Goal: Navigation & Orientation: Find specific page/section

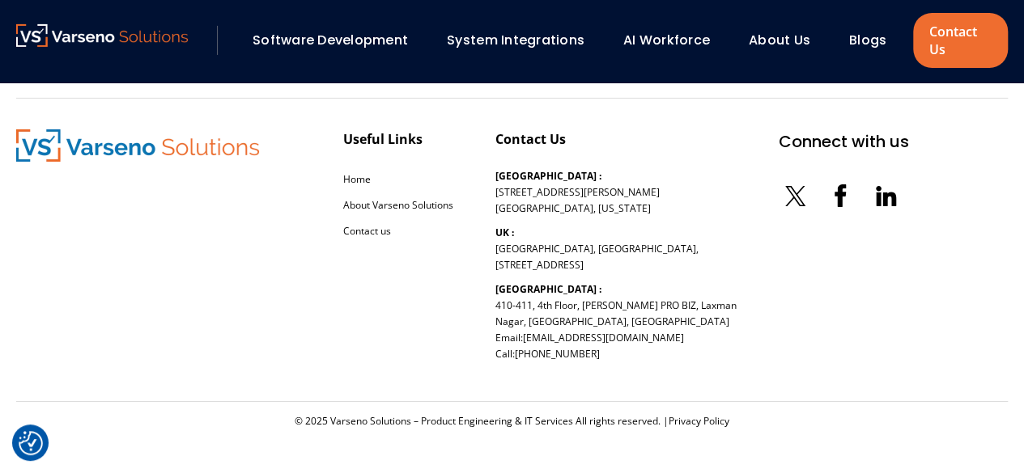
click at [766, 36] on link "About Us" at bounding box center [779, 40] width 61 height 19
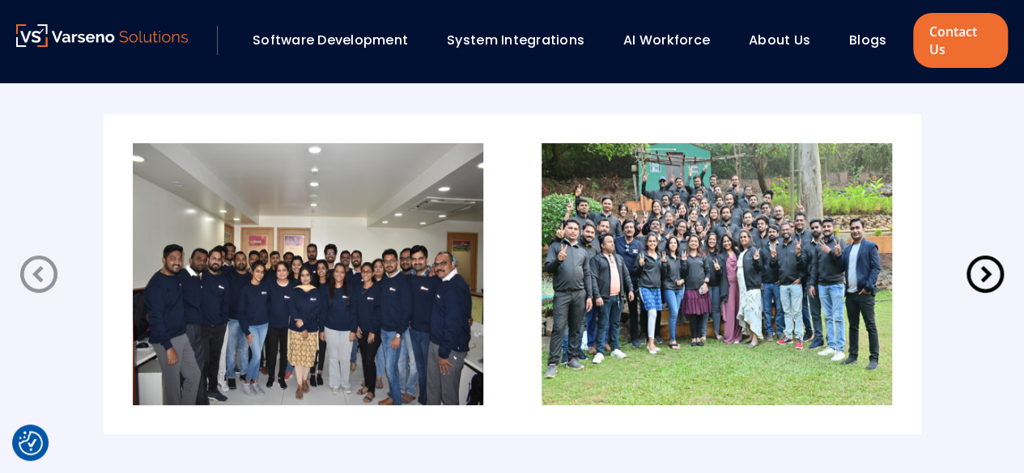
scroll to position [3255, 0]
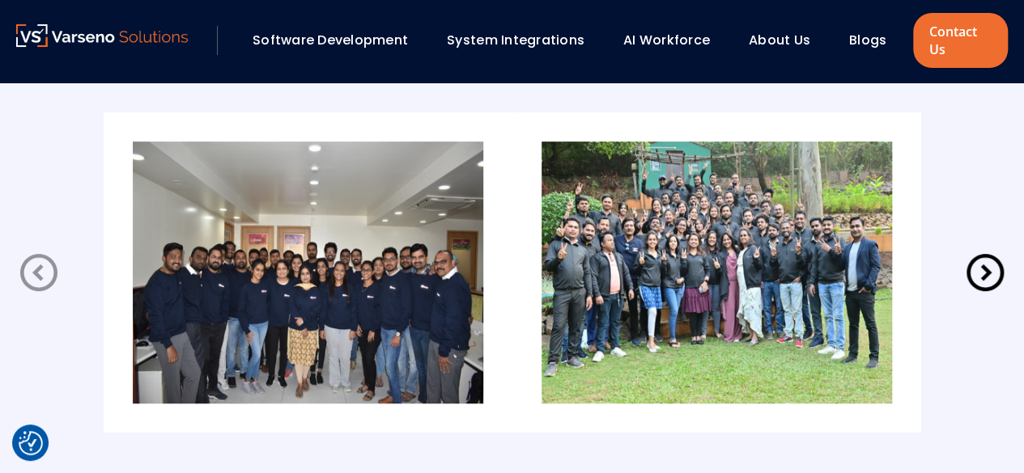
click at [988, 273] on icon at bounding box center [984, 272] width 37 height 37
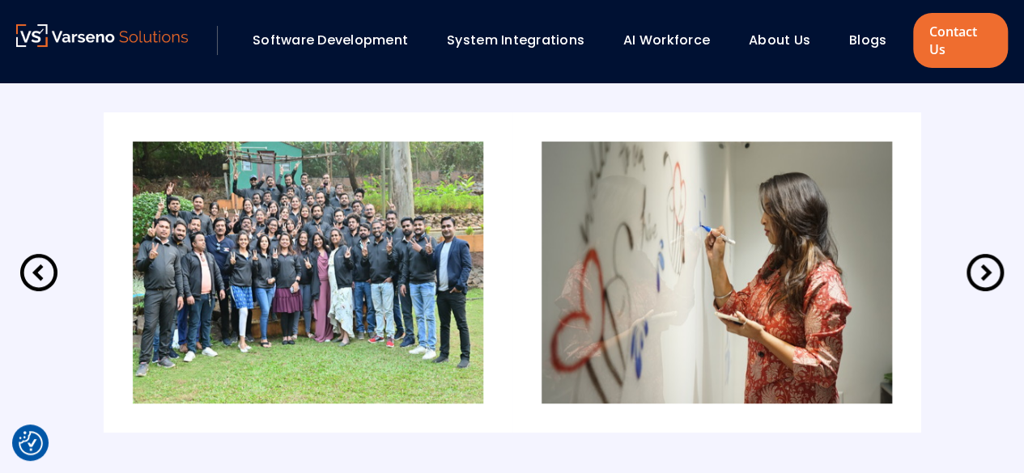
click at [988, 273] on icon at bounding box center [984, 272] width 37 height 37
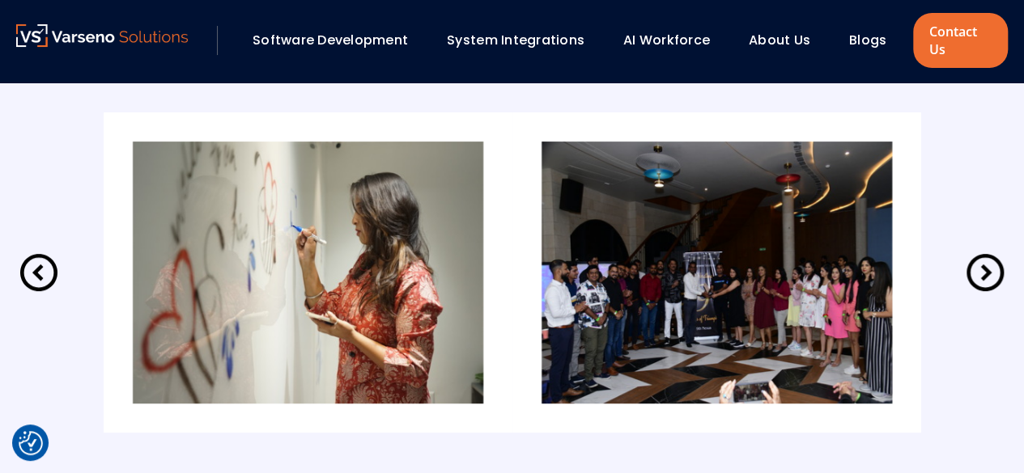
click at [988, 273] on icon at bounding box center [984, 272] width 37 height 37
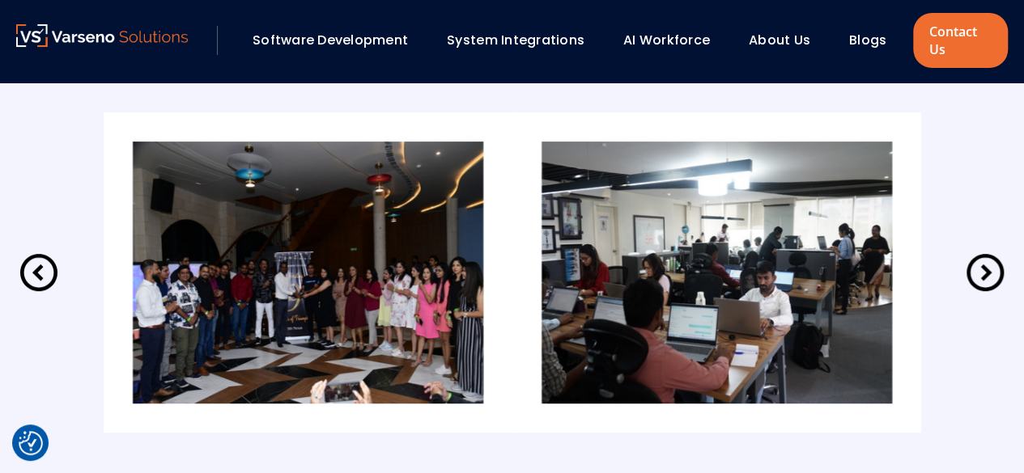
click at [988, 273] on icon at bounding box center [984, 272] width 37 height 37
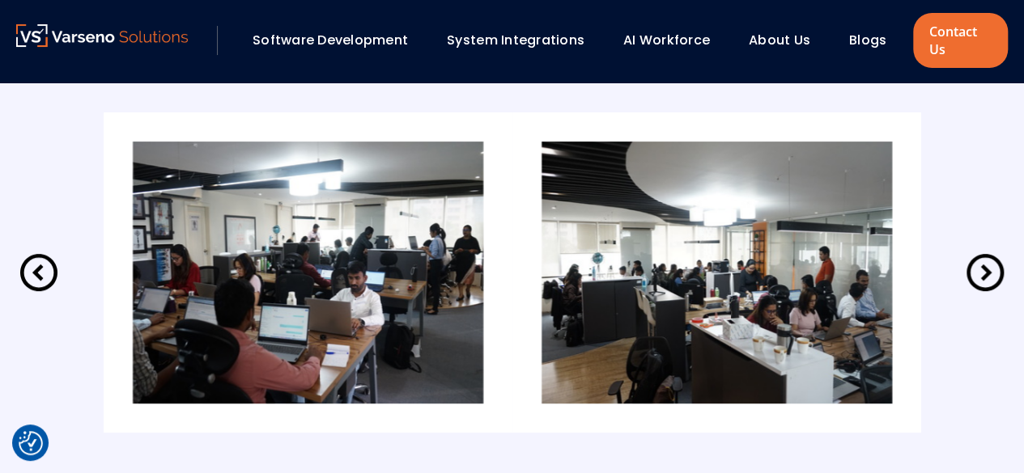
click at [988, 273] on icon at bounding box center [984, 272] width 37 height 37
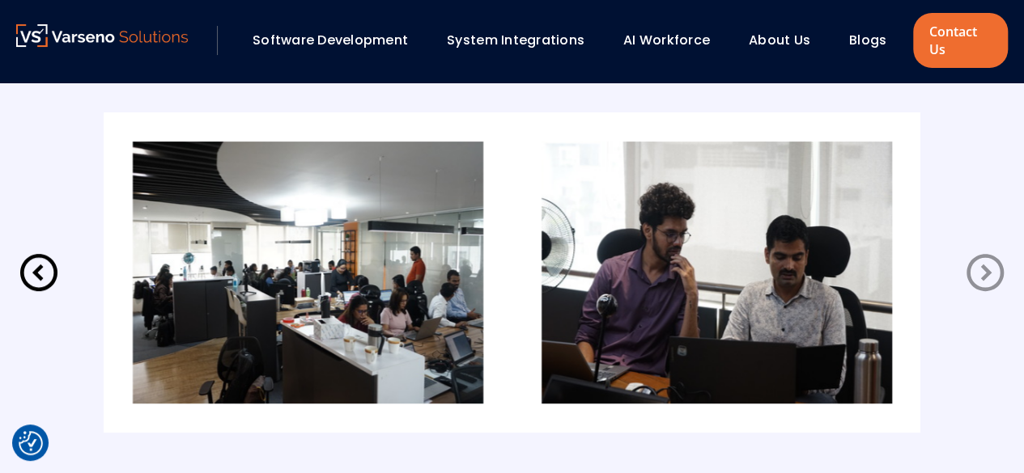
click at [988, 273] on icon at bounding box center [984, 272] width 37 height 37
click at [34, 261] on icon at bounding box center [38, 272] width 45 height 45
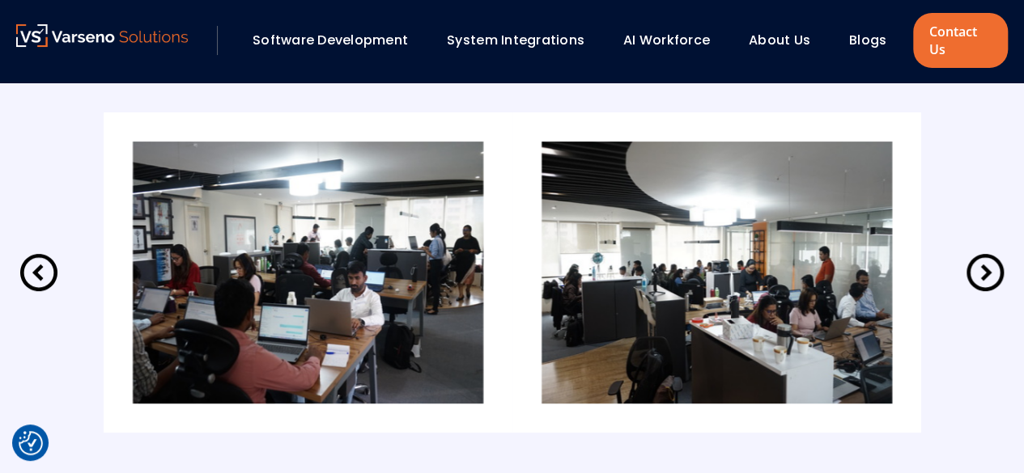
click at [34, 261] on icon at bounding box center [38, 272] width 45 height 45
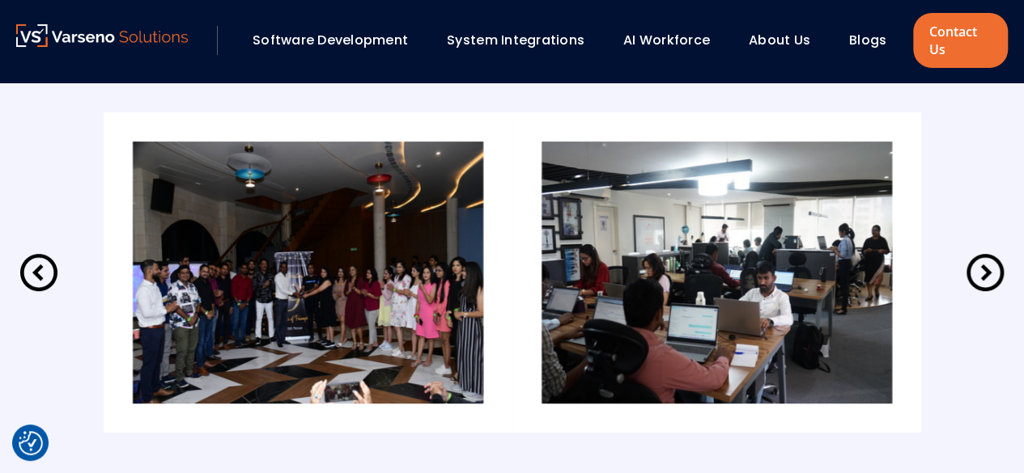
click at [34, 261] on icon at bounding box center [38, 272] width 45 height 45
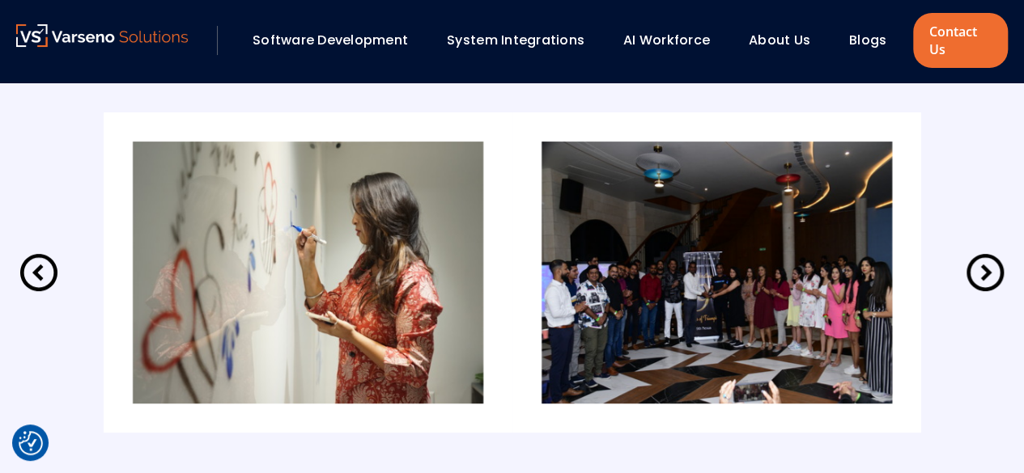
click at [34, 261] on icon at bounding box center [38, 272] width 45 height 45
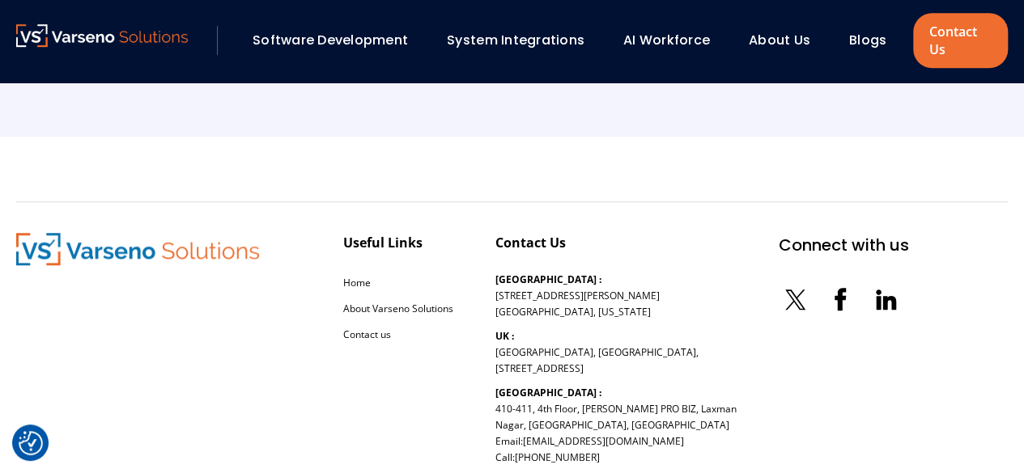
scroll to position [3720, 0]
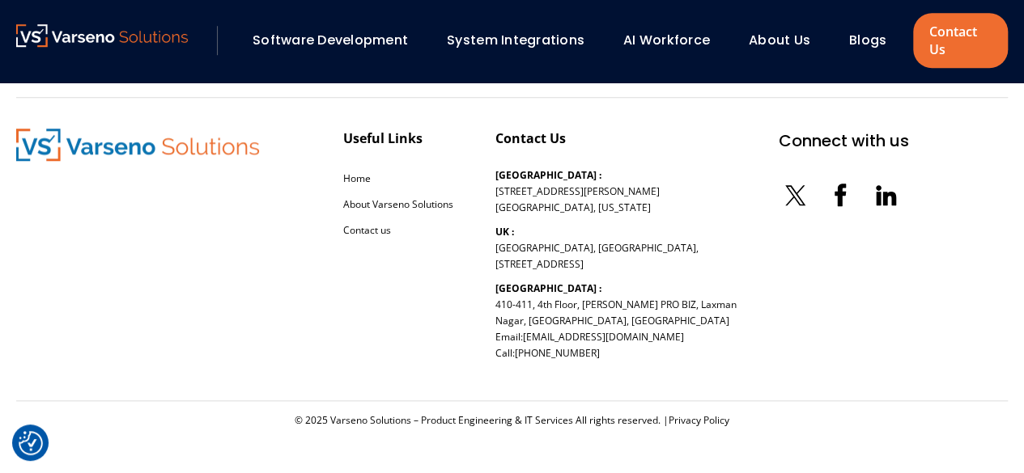
click at [869, 205] on icon at bounding box center [885, 195] width 32 height 32
